Goal: Find contact information: Find contact information

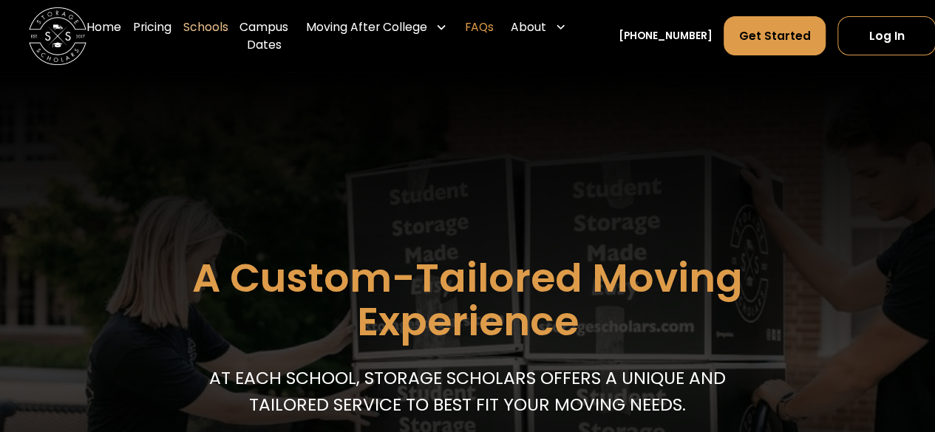
click at [482, 35] on link "FAQs" at bounding box center [478, 36] width 29 height 58
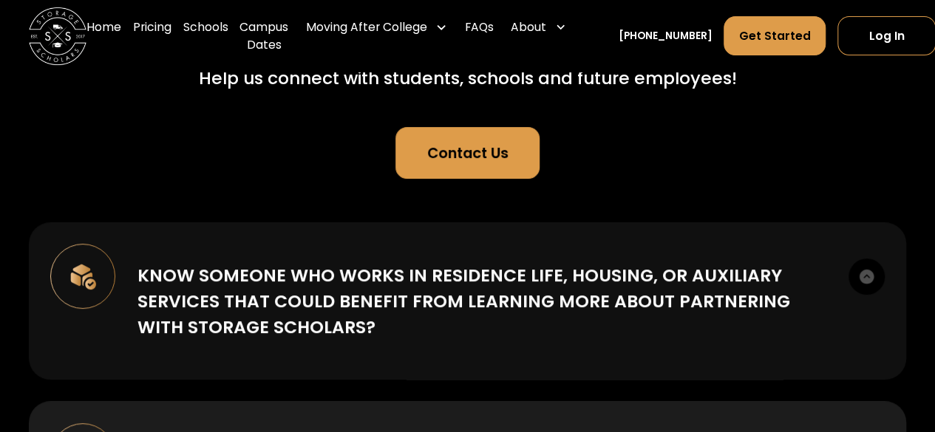
scroll to position [74, 0]
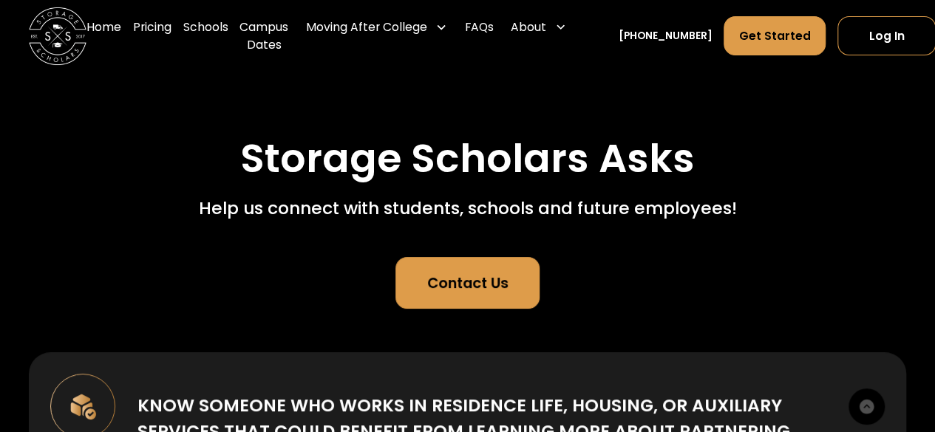
click at [497, 286] on div "Contact Us" at bounding box center [467, 283] width 81 height 21
click at [495, 276] on div "Contact Us" at bounding box center [467, 283] width 81 height 21
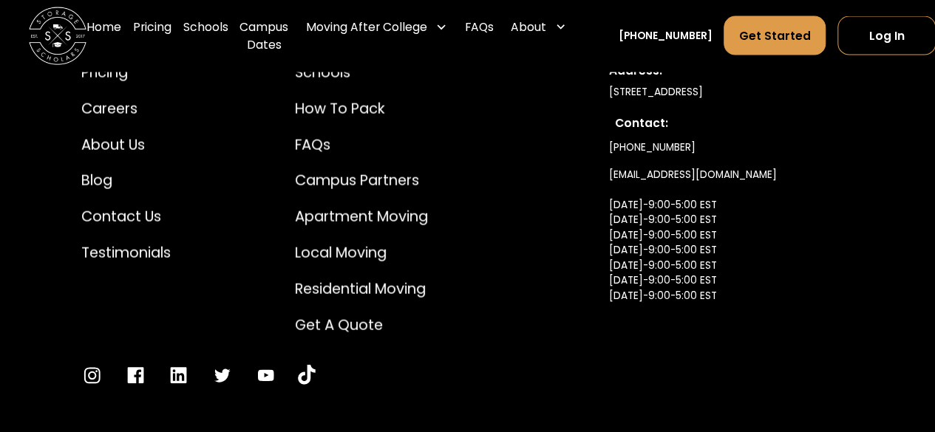
scroll to position [1687, 0]
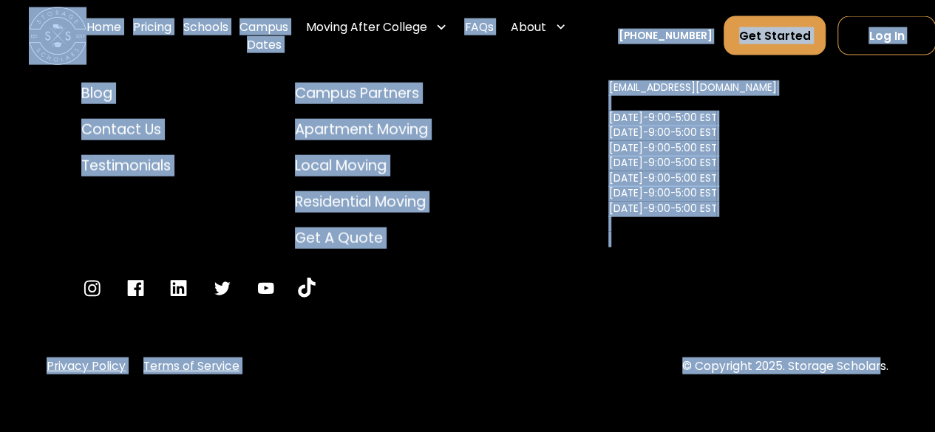
drag, startPoint x: 856, startPoint y: 400, endPoint x: 0, endPoint y: 44, distance: 926.8
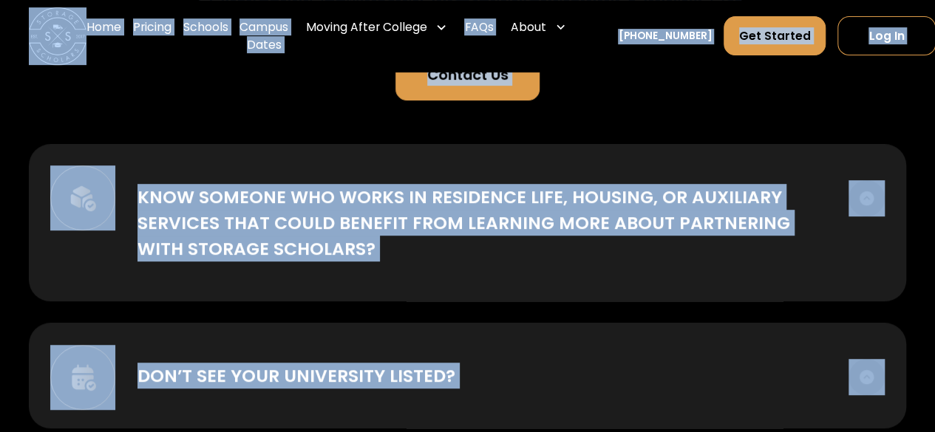
scroll to position [0, 0]
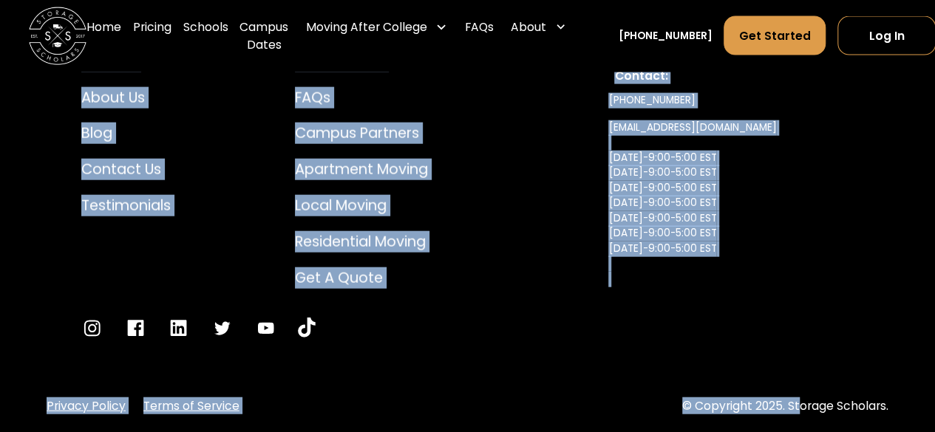
scroll to position [1687, 0]
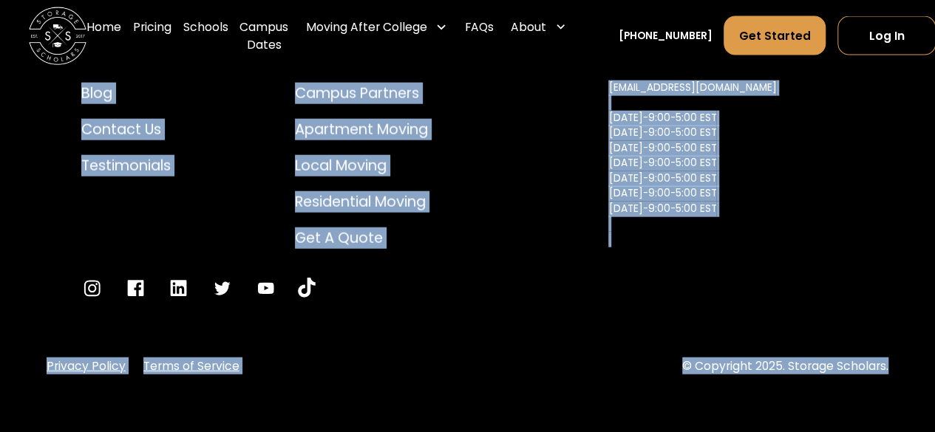
drag, startPoint x: 69, startPoint y: 112, endPoint x: 945, endPoint y: 381, distance: 916.2
click at [847, 180] on div "[PHONE_NUMBER] [EMAIL_ADDRESS][DOMAIN_NAME] [DATE]-9:00-5:00 EST [DATE]-9:00-5:…" at bounding box center [730, 150] width 245 height 205
